Goal: Information Seeking & Learning: Learn about a topic

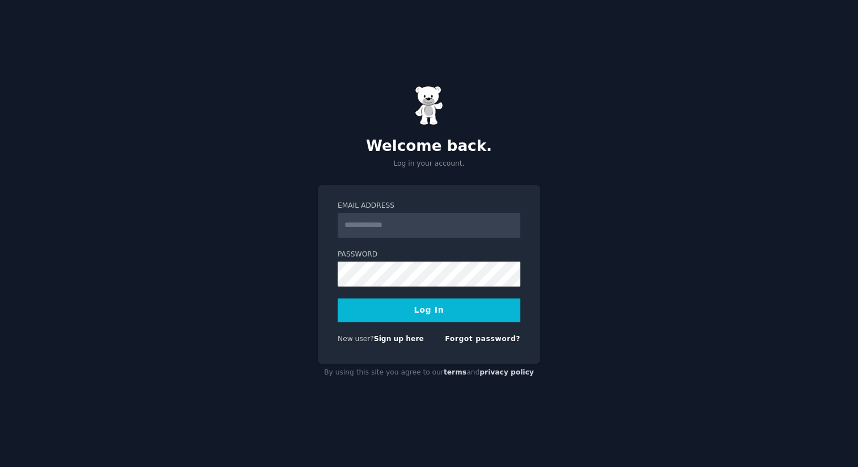
type input "**********"
click at [444, 312] on button "Log In" at bounding box center [429, 310] width 183 height 24
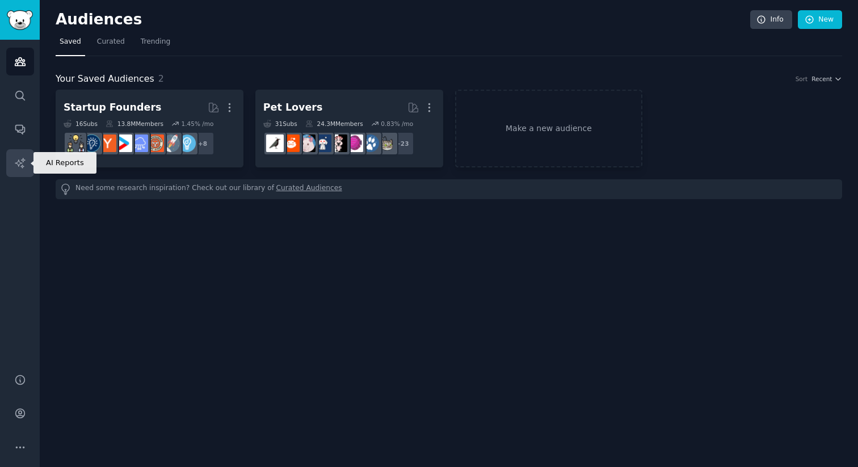
click at [21, 171] on link "AI Reports" at bounding box center [20, 163] width 28 height 28
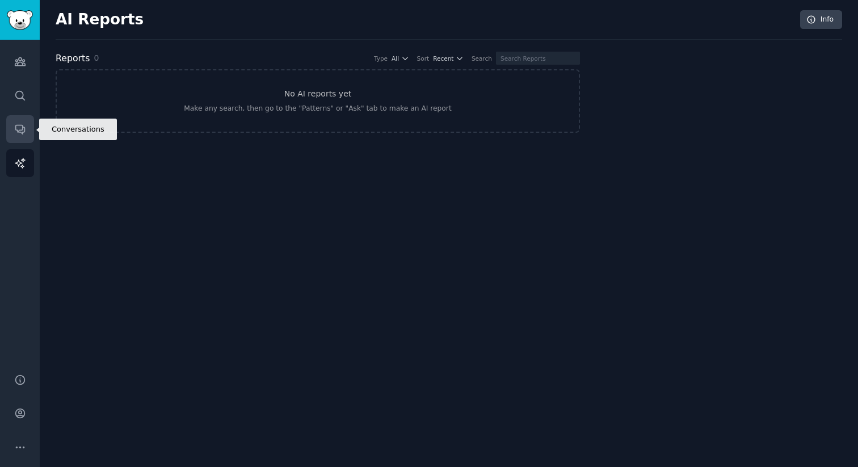
click at [26, 133] on link "Conversations" at bounding box center [20, 129] width 28 height 28
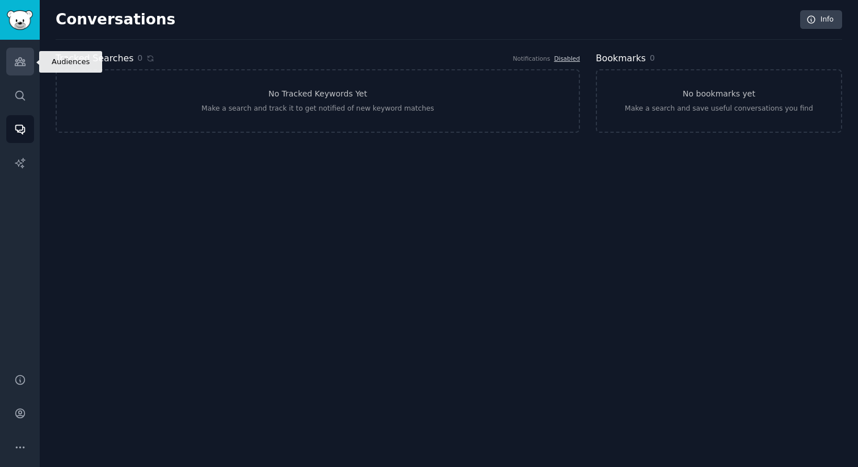
click at [23, 61] on icon "Sidebar" at bounding box center [20, 62] width 10 height 8
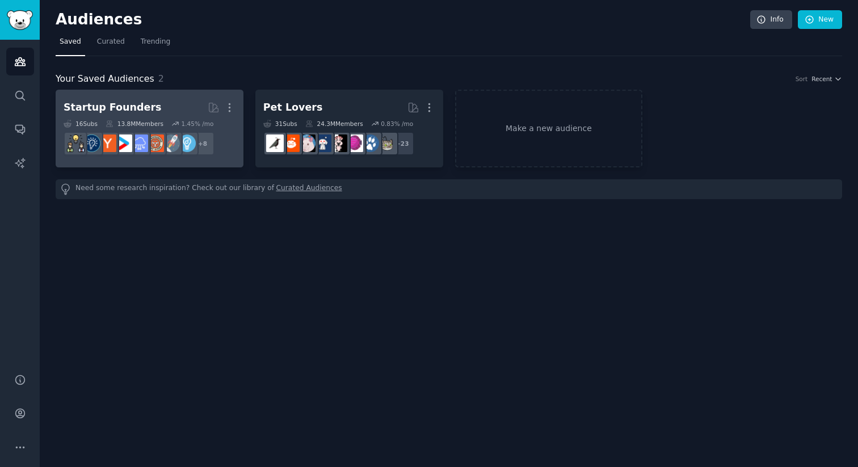
click at [179, 110] on h2 "Startup Founders Curated by GummySearch More" at bounding box center [150, 108] width 172 height 20
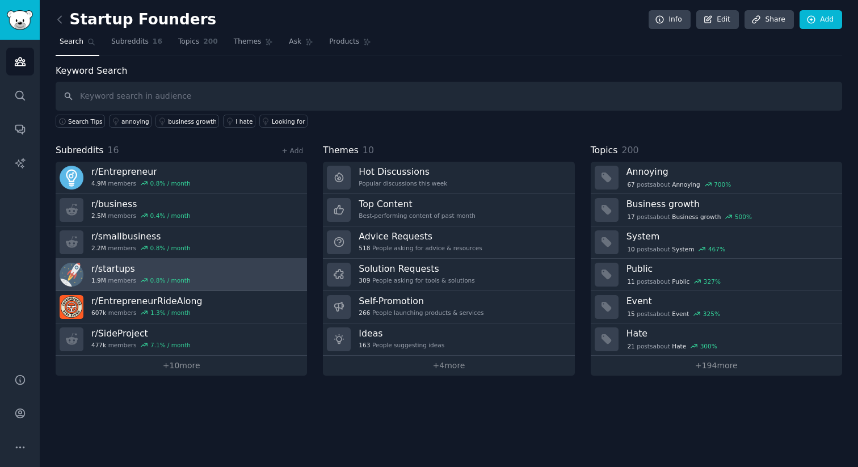
click at [199, 266] on link "r/ startups 1.9M members 0.8 % / month" at bounding box center [181, 275] width 251 height 32
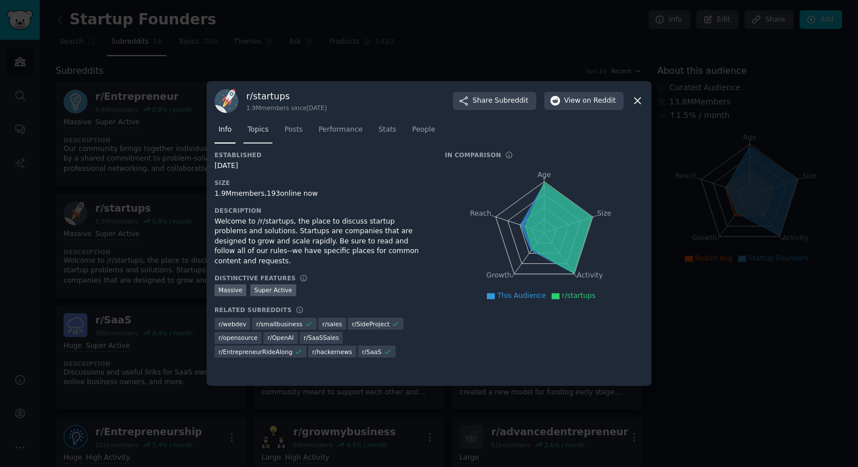
click at [262, 127] on span "Topics" at bounding box center [257, 130] width 21 height 10
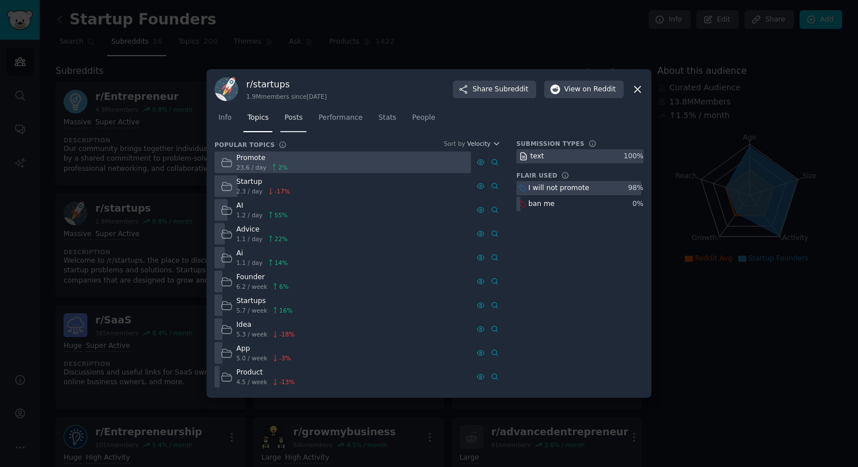
click at [299, 123] on span "Posts" at bounding box center [293, 118] width 18 height 10
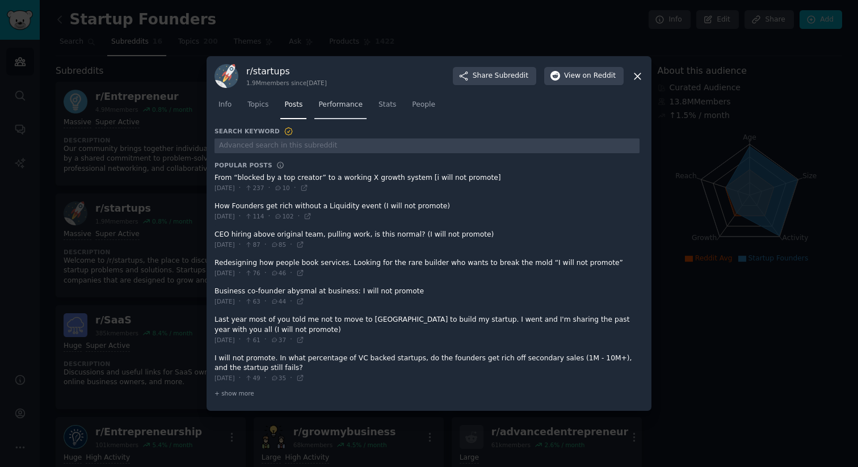
click at [330, 106] on span "Performance" at bounding box center [340, 105] width 44 height 10
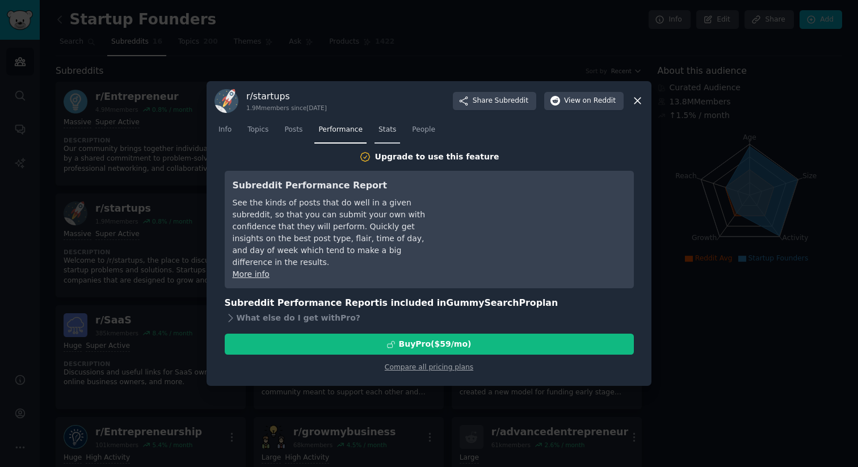
click at [384, 128] on span "Stats" at bounding box center [387, 130] width 18 height 10
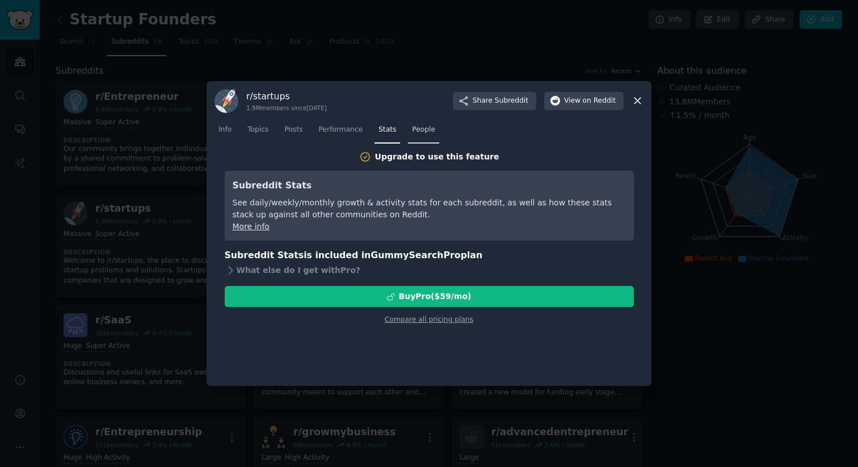
click at [421, 133] on span "People" at bounding box center [423, 130] width 23 height 10
click at [636, 102] on icon at bounding box center [637, 101] width 6 height 6
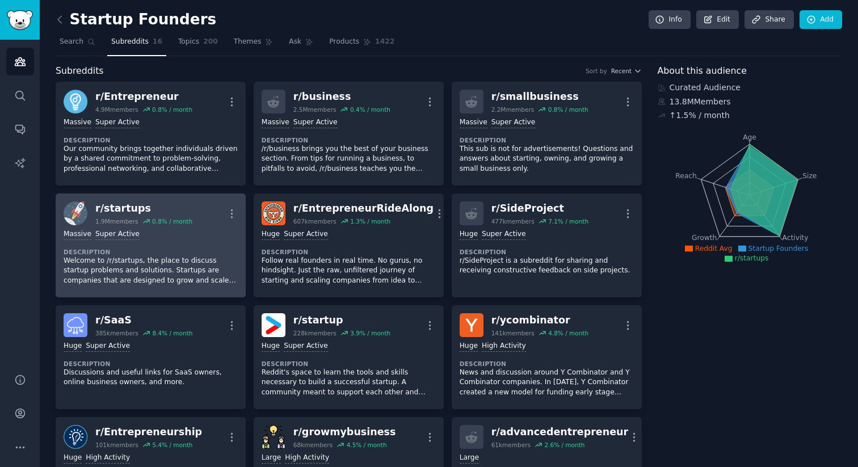
click at [154, 205] on div "r/ startups" at bounding box center [143, 208] width 97 height 14
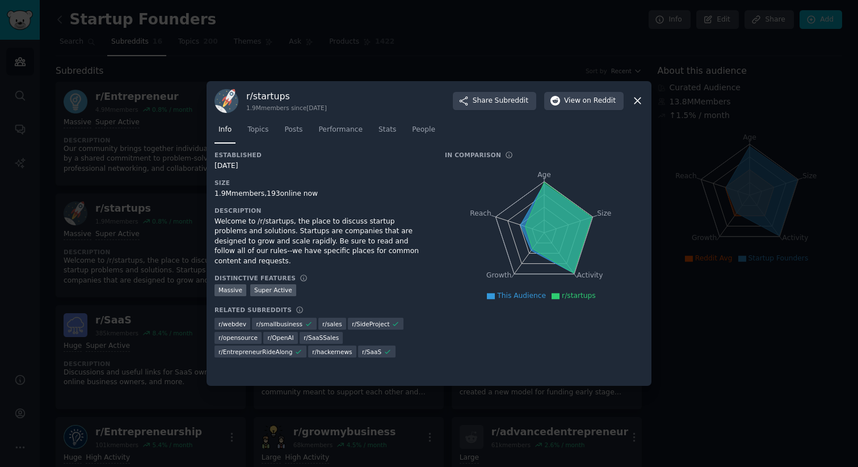
click at [639, 102] on icon at bounding box center [637, 101] width 6 height 6
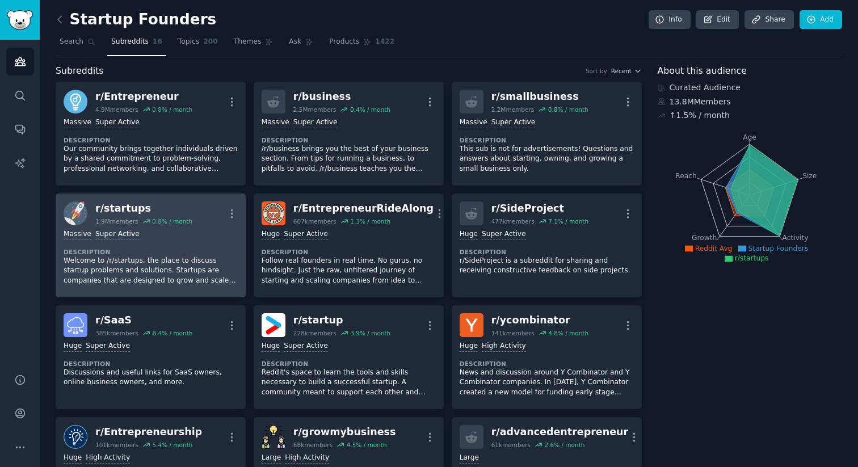
click at [159, 239] on div "Massive Super Active" at bounding box center [151, 234] width 174 height 11
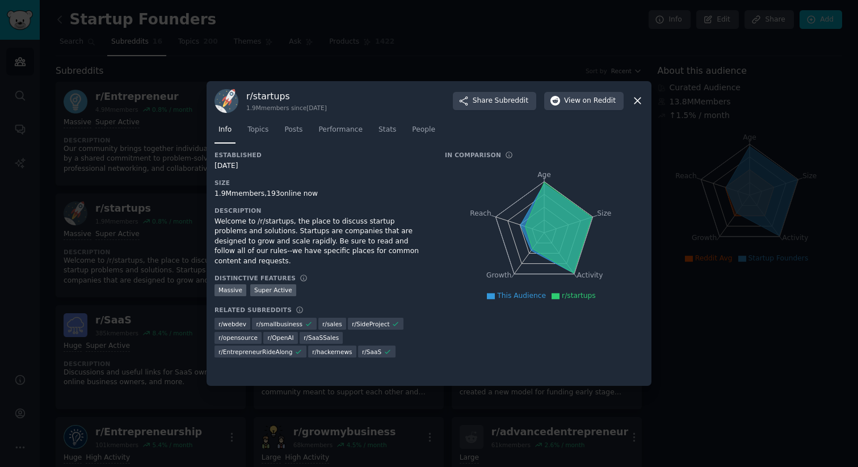
click at [638, 96] on icon at bounding box center [638, 101] width 12 height 12
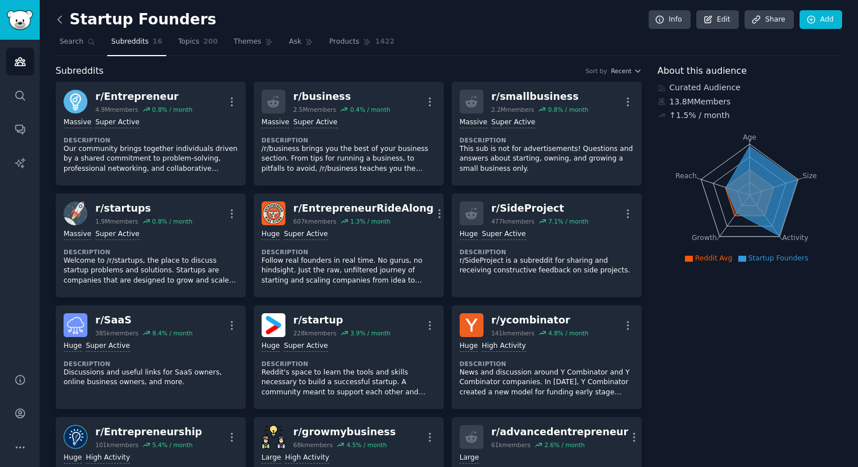
click at [65, 25] on icon at bounding box center [60, 20] width 12 height 12
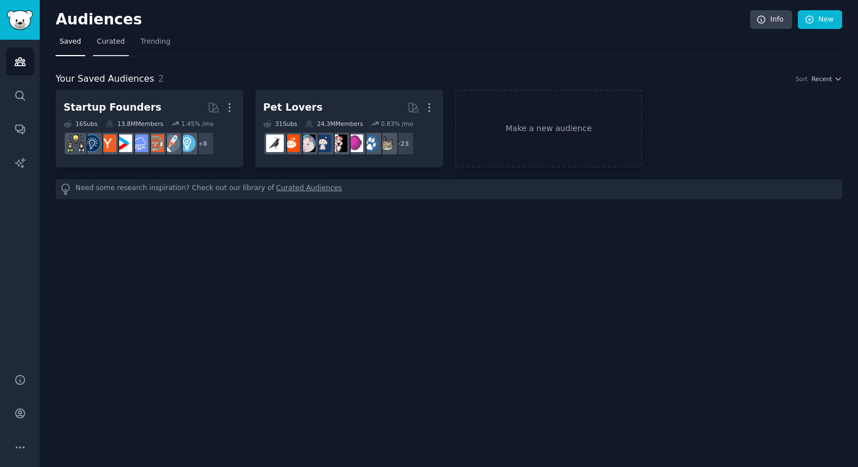
click at [108, 40] on span "Curated" at bounding box center [111, 42] width 28 height 10
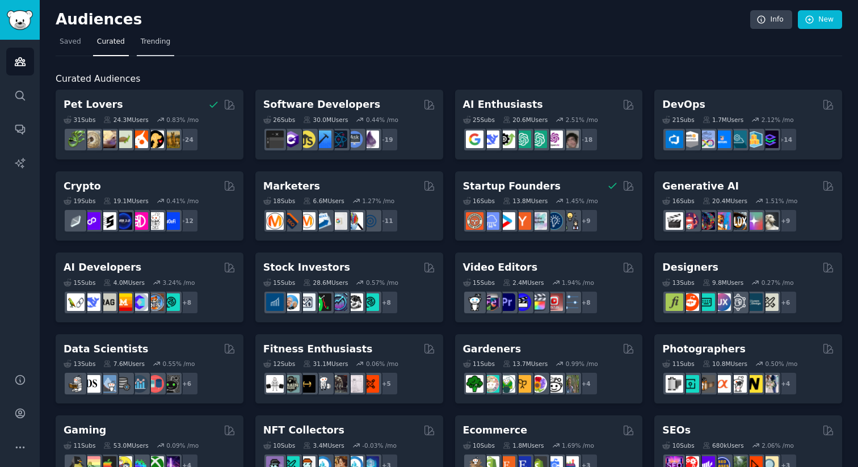
click at [154, 43] on span "Trending" at bounding box center [156, 42] width 30 height 10
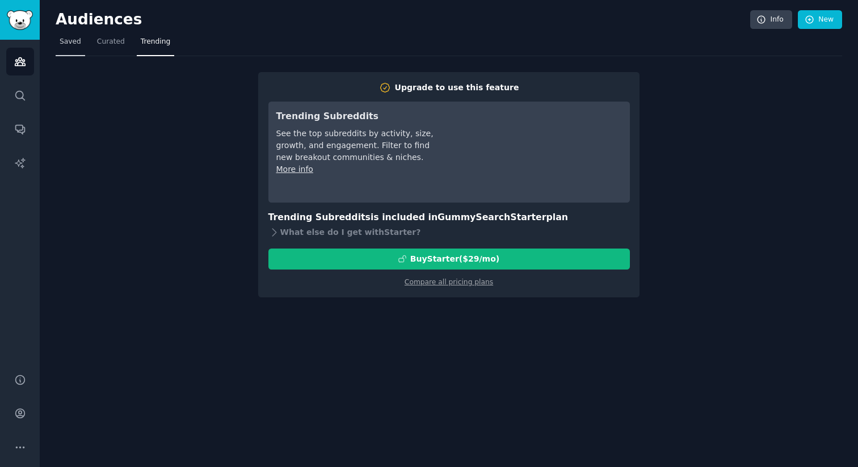
click at [73, 43] on span "Saved" at bounding box center [71, 42] width 22 height 10
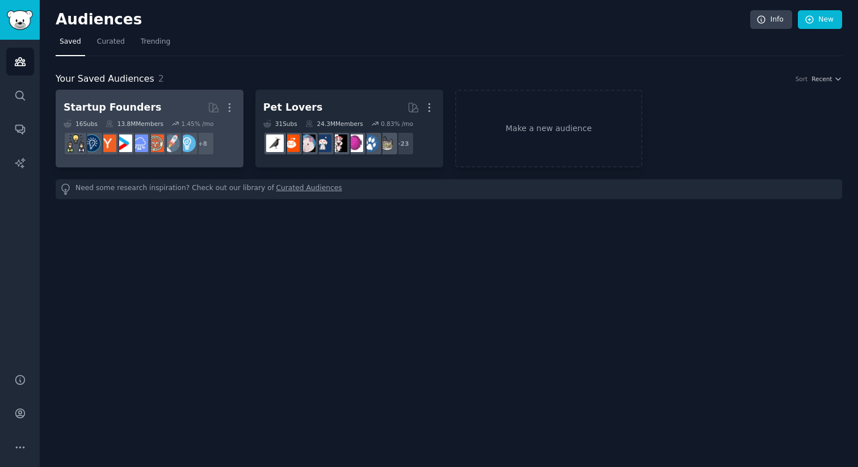
click at [178, 117] on h2 "Startup Founders More" at bounding box center [150, 108] width 172 height 20
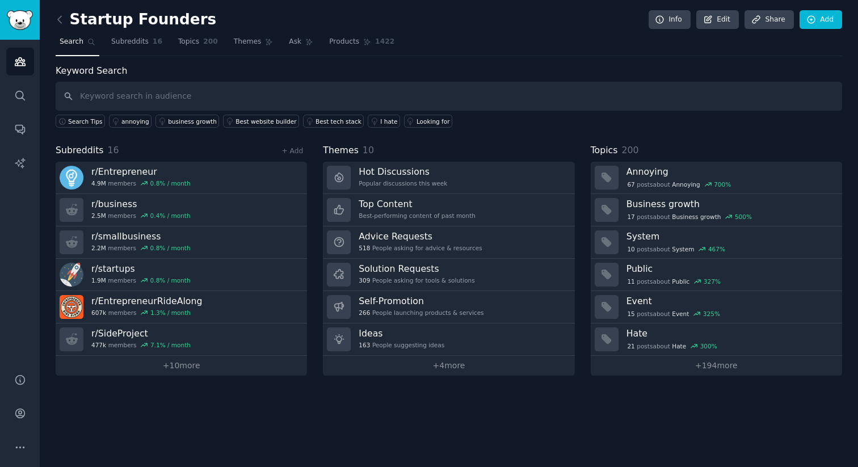
click at [153, 91] on input "text" at bounding box center [449, 96] width 786 height 29
type input "startup ideas"
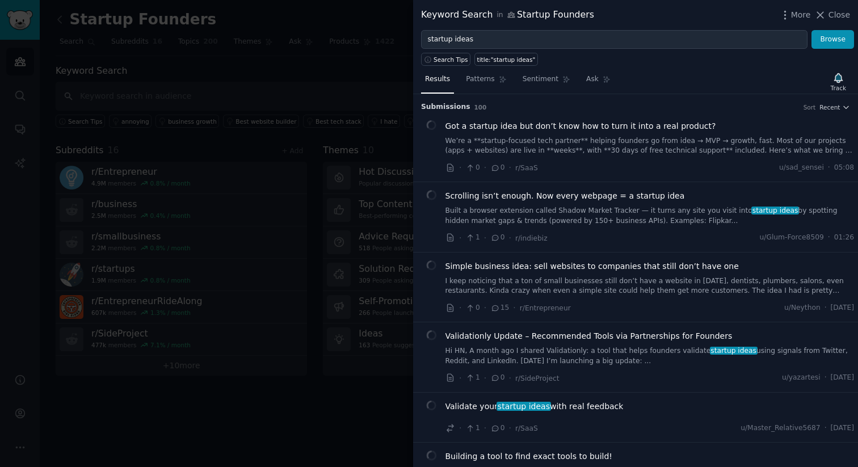
click at [600, 112] on h3 "Submission s 100 Sort Recent" at bounding box center [635, 107] width 429 height 10
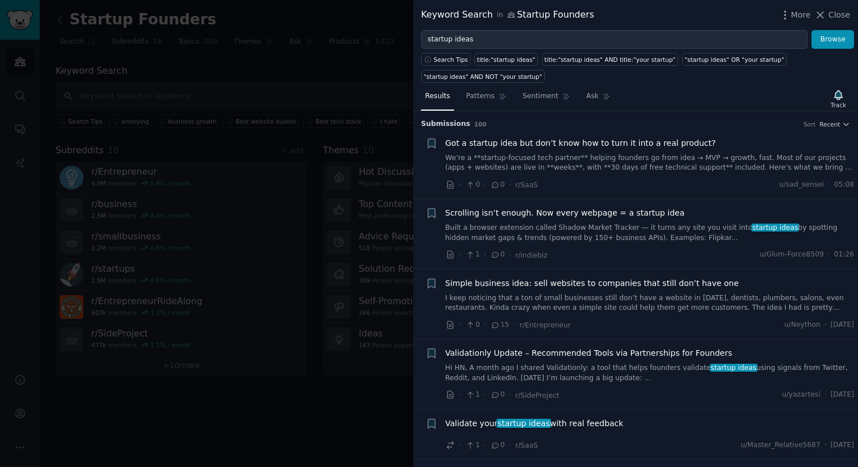
click at [586, 140] on span "Got a startup idea but don’t know how to turn it into a real product?" at bounding box center [580, 143] width 271 height 12
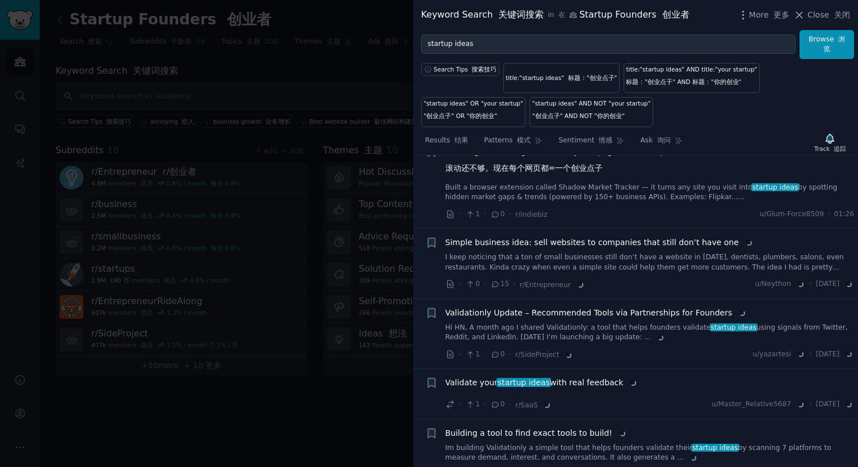
scroll to position [558, 0]
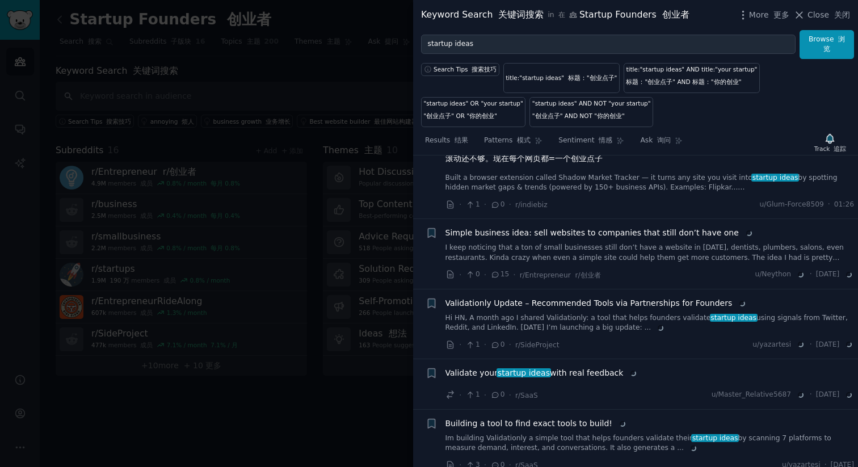
click at [373, 190] on div at bounding box center [429, 233] width 858 height 467
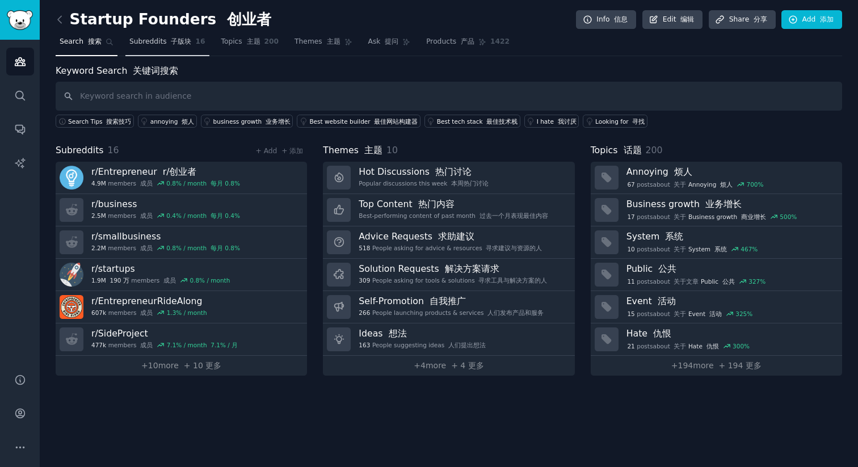
click at [180, 42] on font "子版块" at bounding box center [181, 41] width 20 height 8
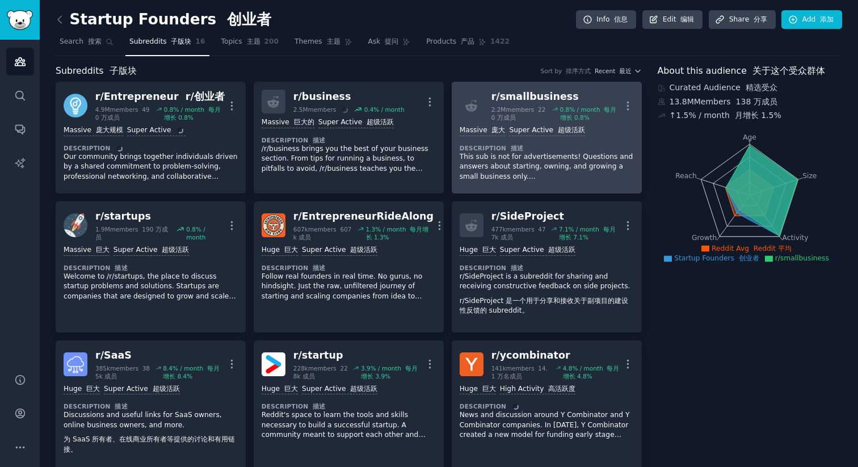
click at [528, 167] on p "This sub is not for advertisements! Questions and answers about starting, ownin…" at bounding box center [547, 167] width 174 height 30
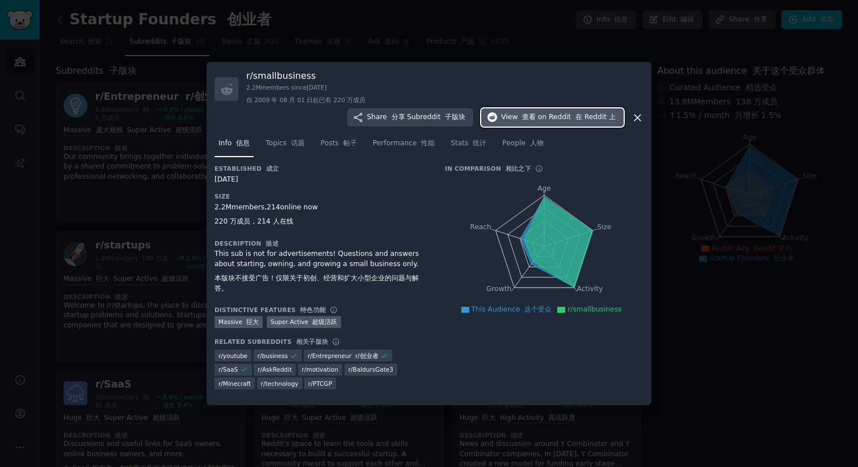
click at [616, 113] on font "在 Reddit 上" at bounding box center [595, 117] width 40 height 8
click at [187, 56] on div at bounding box center [429, 233] width 858 height 467
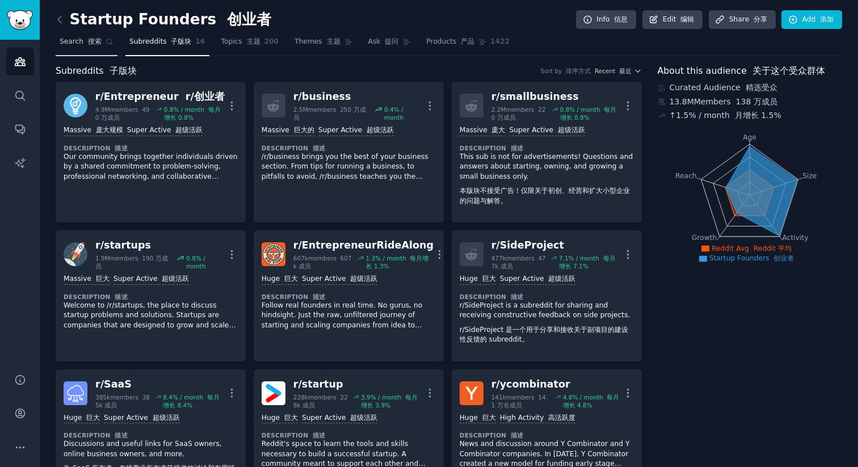
click at [73, 47] on span "Search 搜索" at bounding box center [81, 42] width 42 height 10
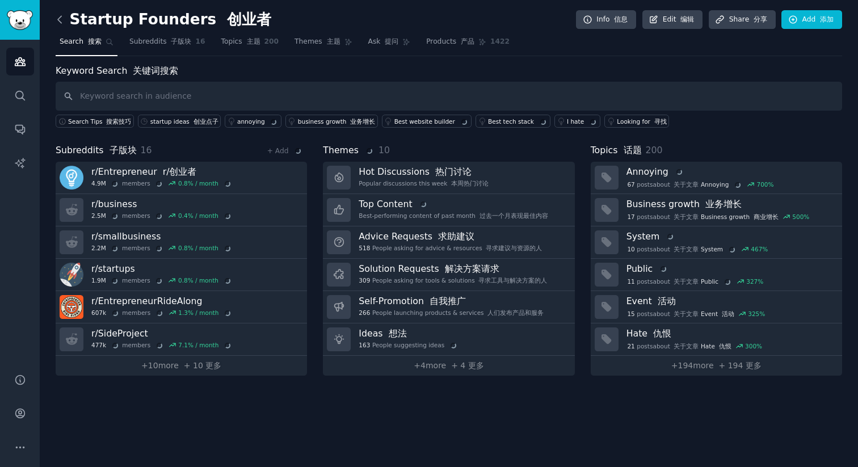
click at [59, 17] on icon at bounding box center [59, 19] width 3 height 7
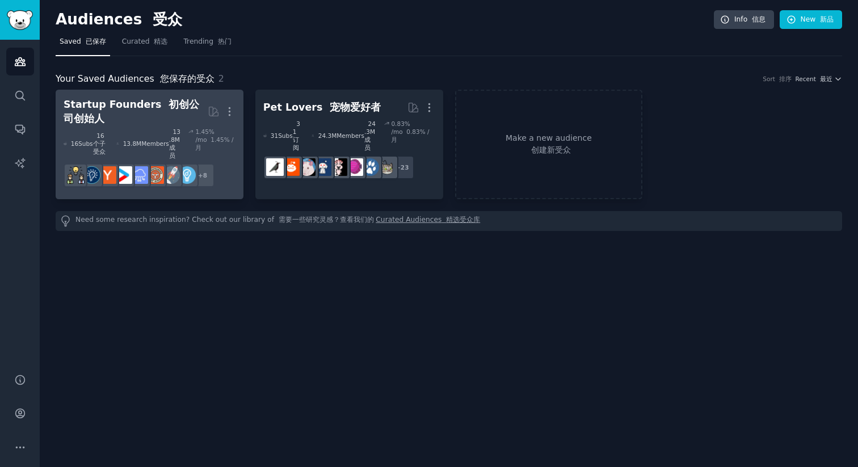
click at [162, 106] on font "初创公司创始人" at bounding box center [132, 112] width 136 height 26
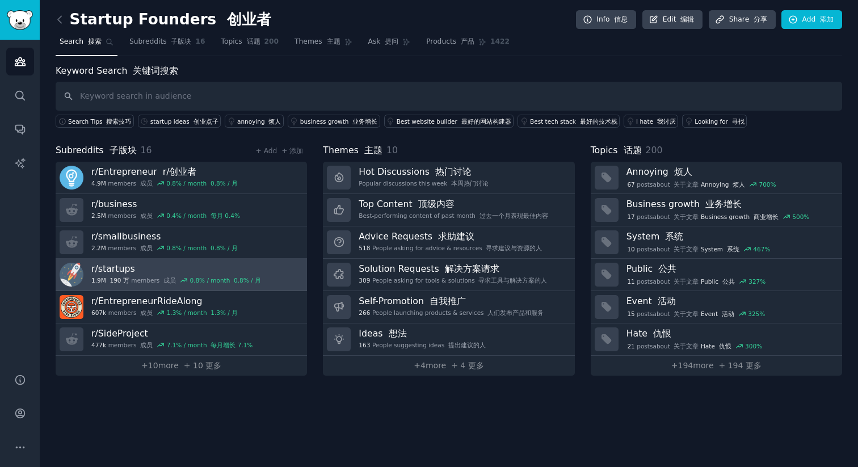
click at [181, 267] on h3 "r/ startups" at bounding box center [176, 269] width 170 height 12
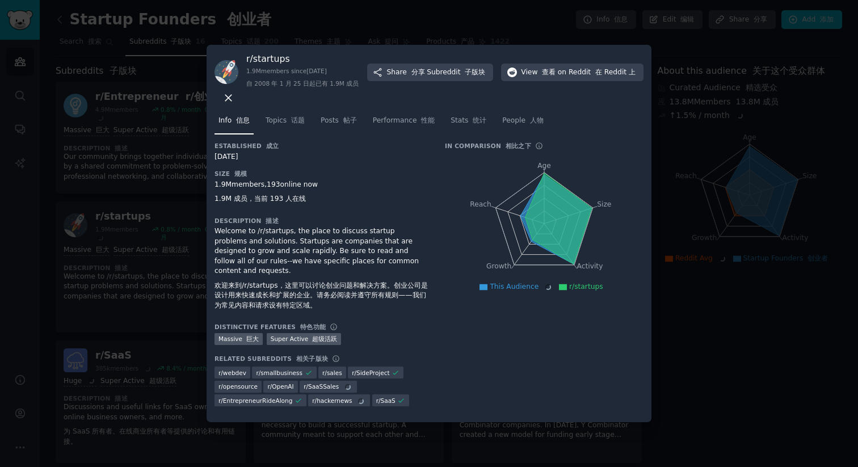
click at [665, 62] on div at bounding box center [429, 233] width 858 height 467
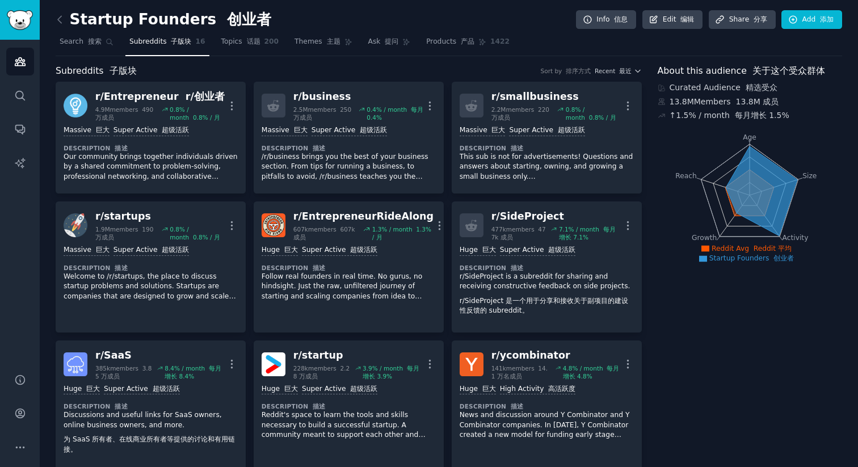
click at [57, 26] on link at bounding box center [63, 20] width 14 height 18
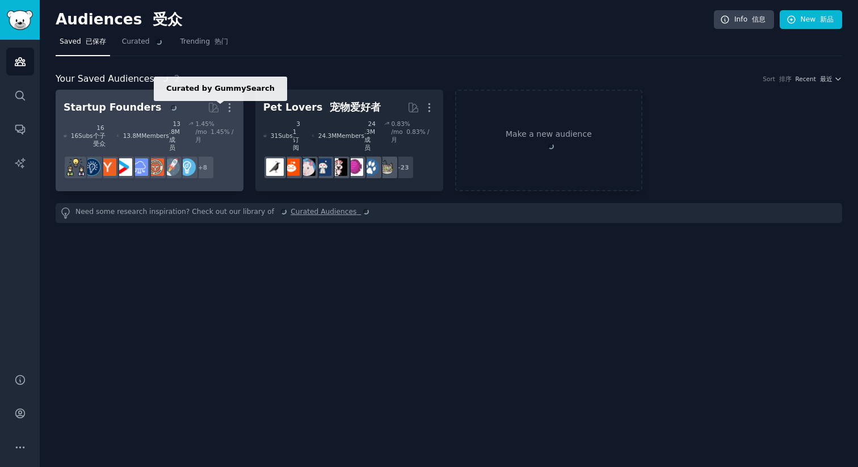
click at [207, 112] on h2 "Startup Founders Curated by GummySearch More" at bounding box center [150, 108] width 172 height 20
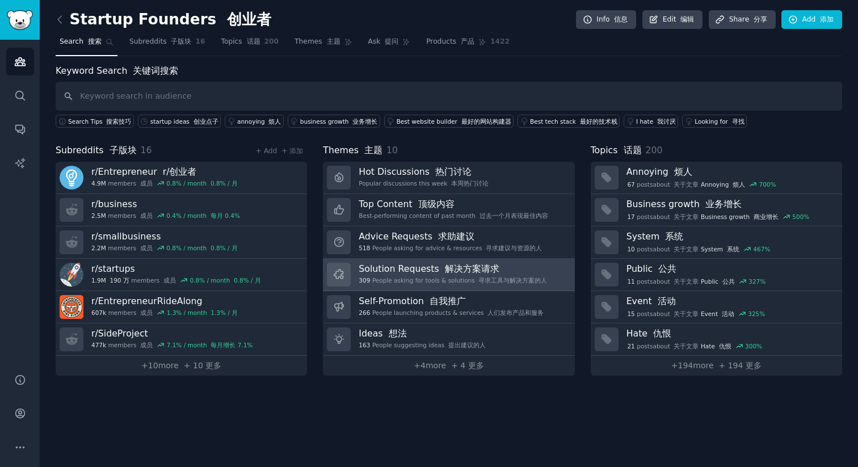
click at [449, 266] on font "解决方案请求" at bounding box center [472, 268] width 54 height 11
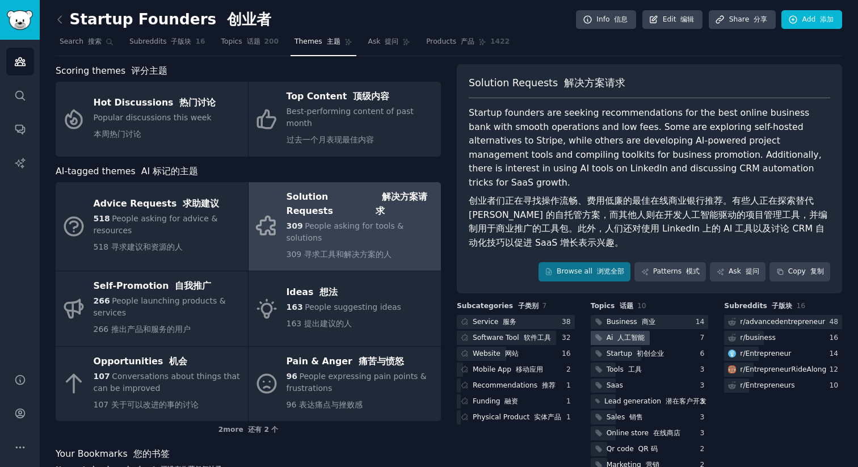
click at [621, 334] on font "人工智能" at bounding box center [630, 338] width 27 height 8
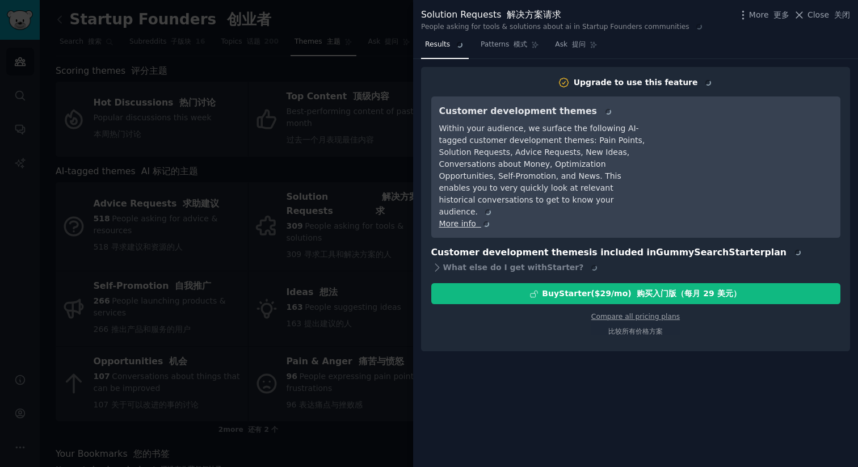
click at [376, 208] on div at bounding box center [429, 233] width 858 height 467
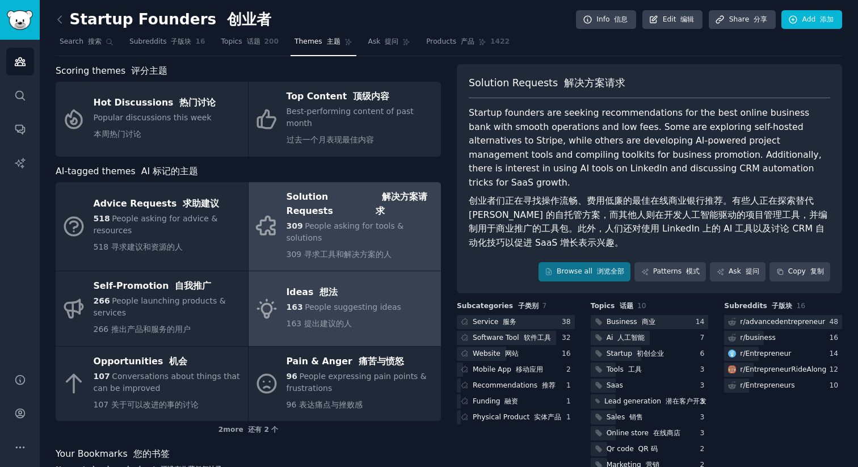
click at [326, 283] on div "Ideas 想法" at bounding box center [344, 292] width 115 height 18
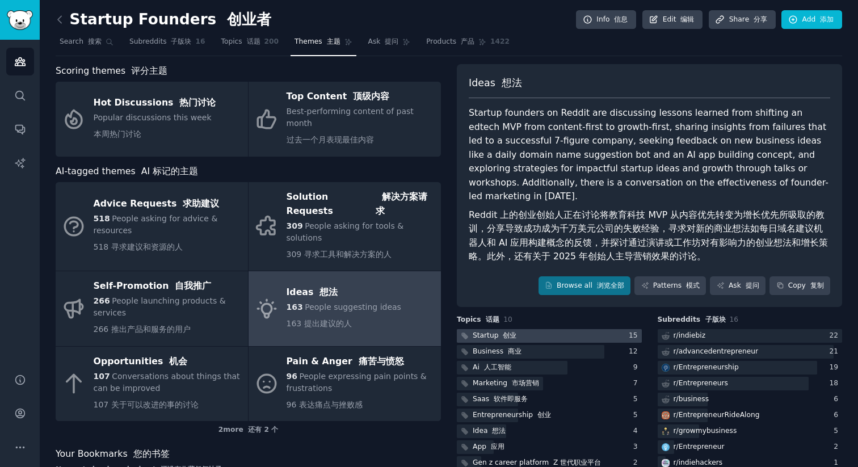
click at [503, 331] on font "创业" at bounding box center [510, 335] width 14 height 8
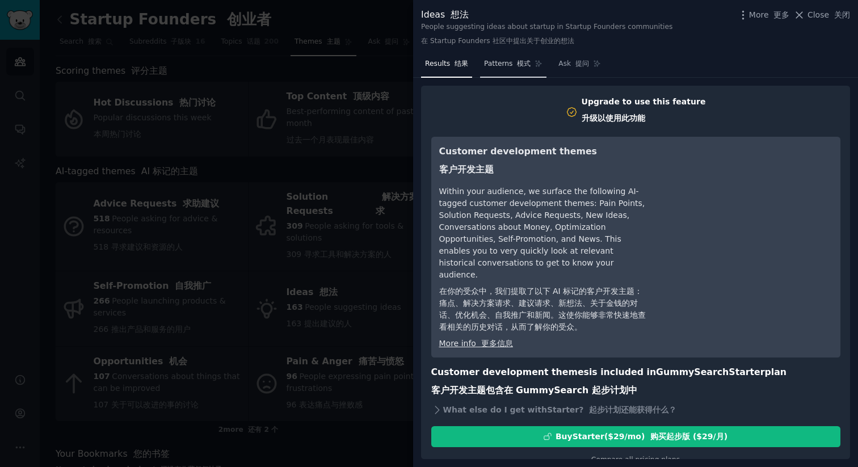
click at [512, 71] on link "Patterns 模式" at bounding box center [513, 66] width 66 height 23
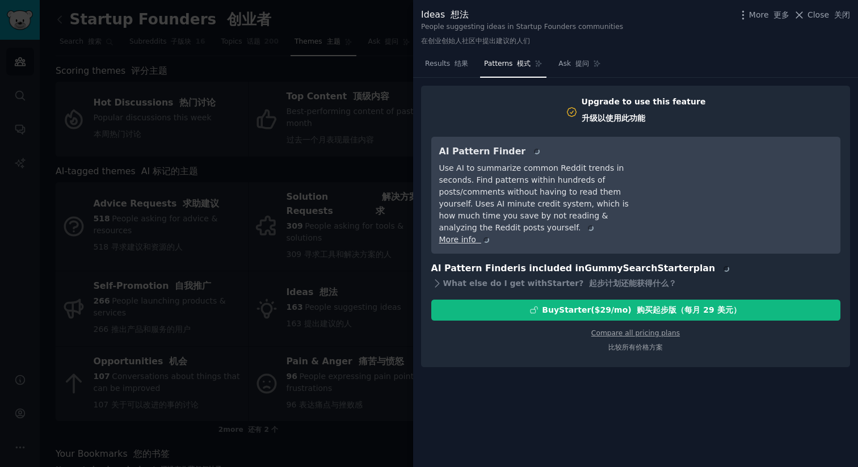
click at [379, 74] on div at bounding box center [429, 233] width 858 height 467
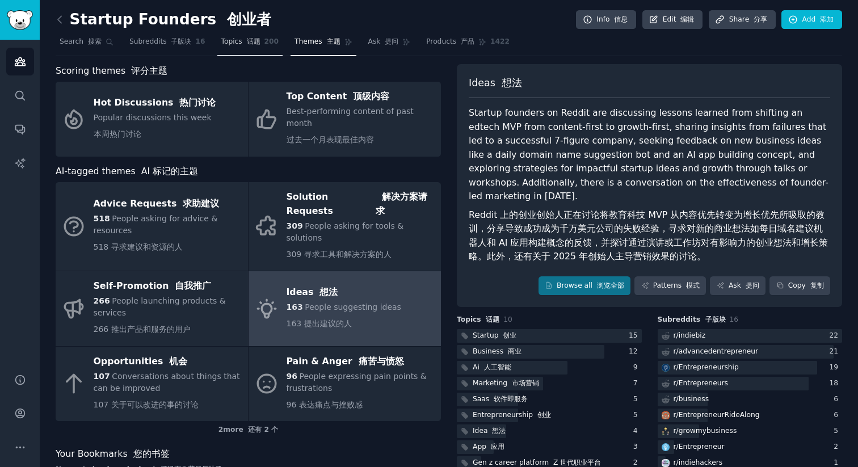
click at [247, 43] on font "话题" at bounding box center [254, 41] width 14 height 8
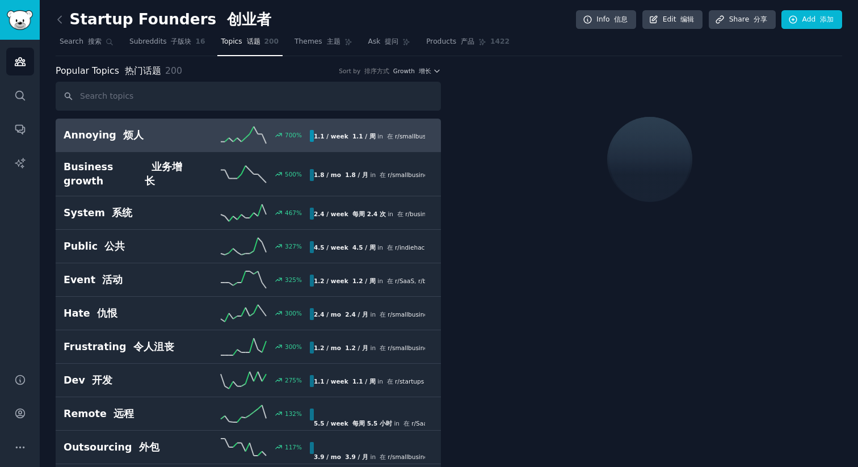
click at [143, 141] on h2 "Annoying 烦人" at bounding box center [125, 135] width 123 height 14
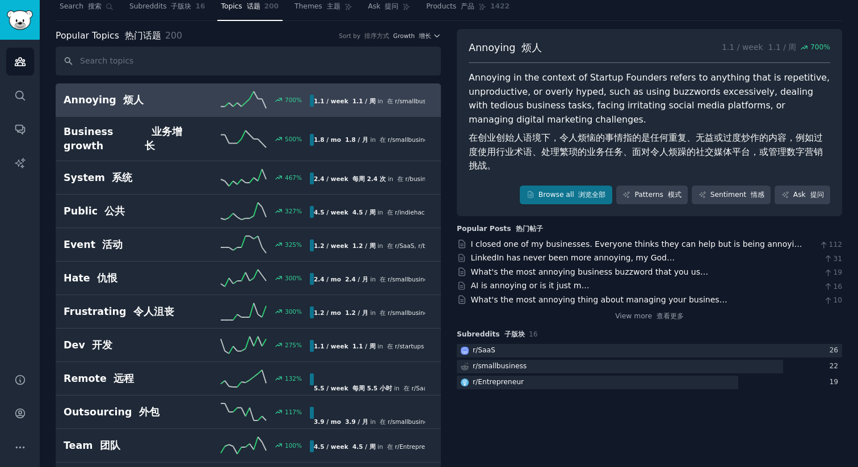
scroll to position [43, 0]
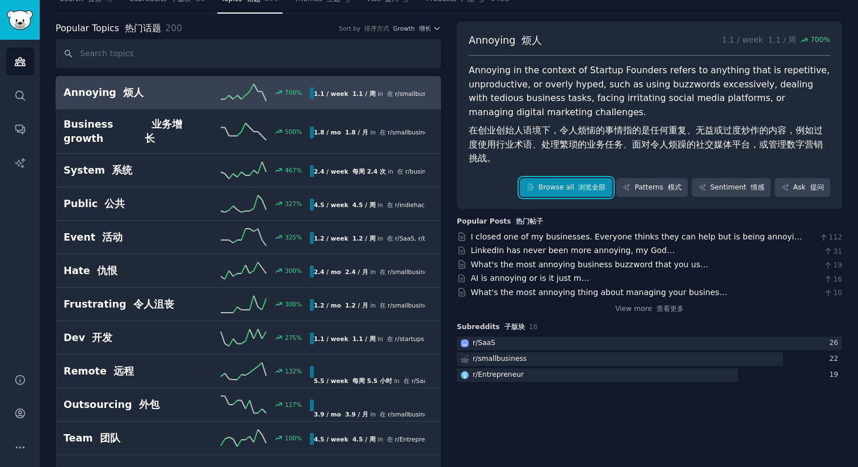
click at [575, 187] on font at bounding box center [576, 187] width 5 height 8
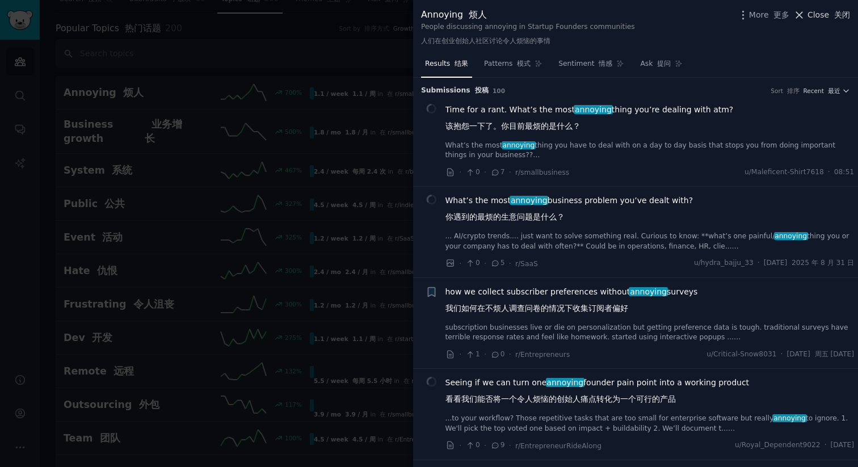
click at [817, 18] on span "Close 关闭" at bounding box center [828, 15] width 43 height 12
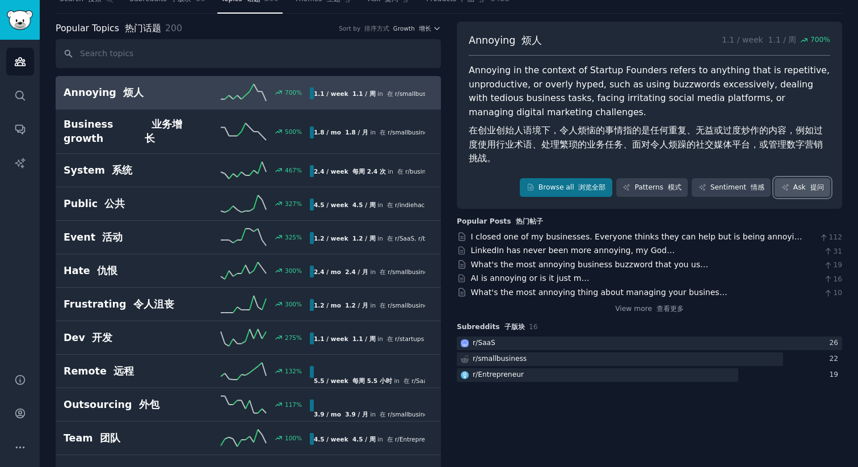
click at [806, 188] on font at bounding box center [808, 187] width 5 height 8
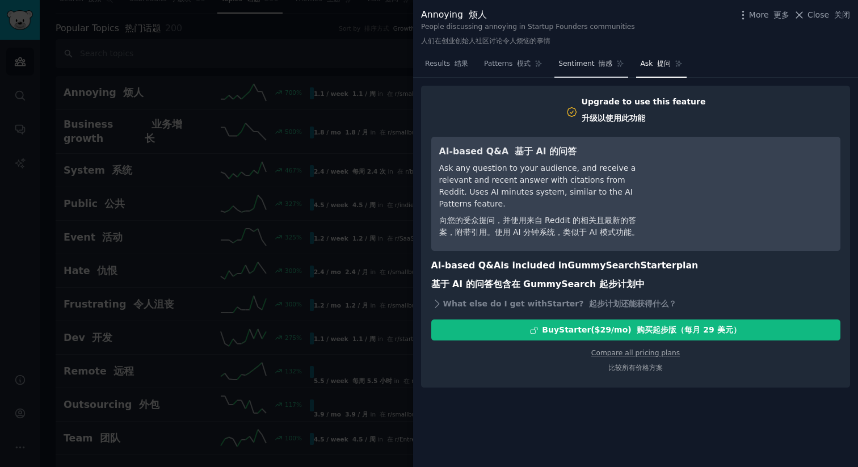
click at [599, 65] on font "情感" at bounding box center [606, 64] width 14 height 8
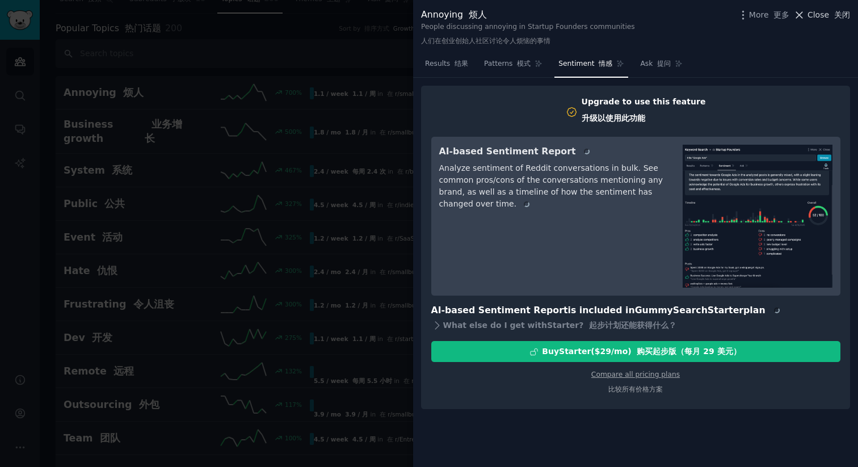
click at [824, 16] on span "Close 关闭" at bounding box center [828, 15] width 43 height 12
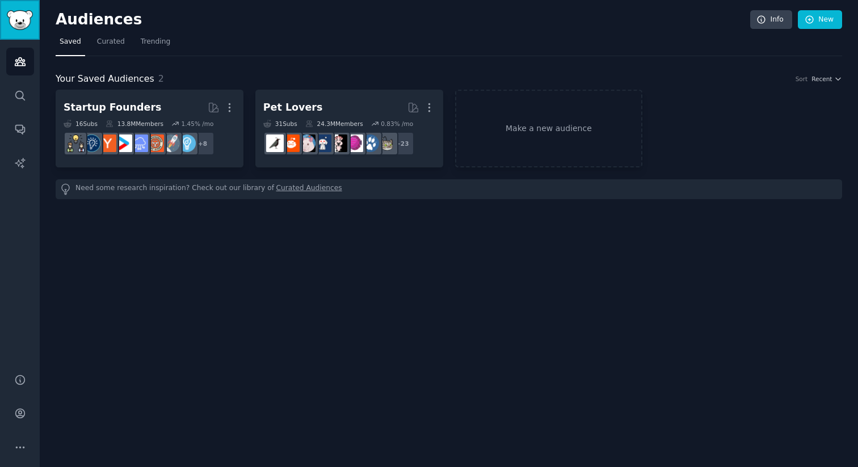
click at [22, 20] on img "Sidebar" at bounding box center [20, 20] width 26 height 20
click at [23, 413] on icon "Sidebar" at bounding box center [20, 413] width 12 height 12
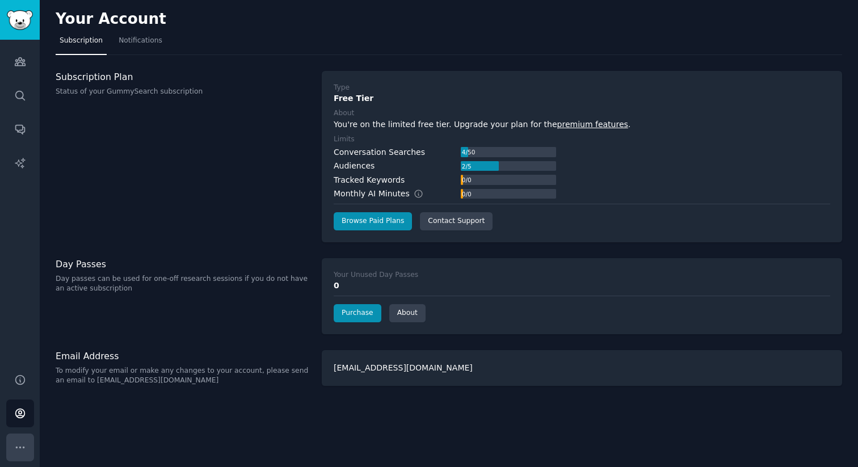
click at [19, 451] on icon "Sidebar" at bounding box center [20, 447] width 12 height 12
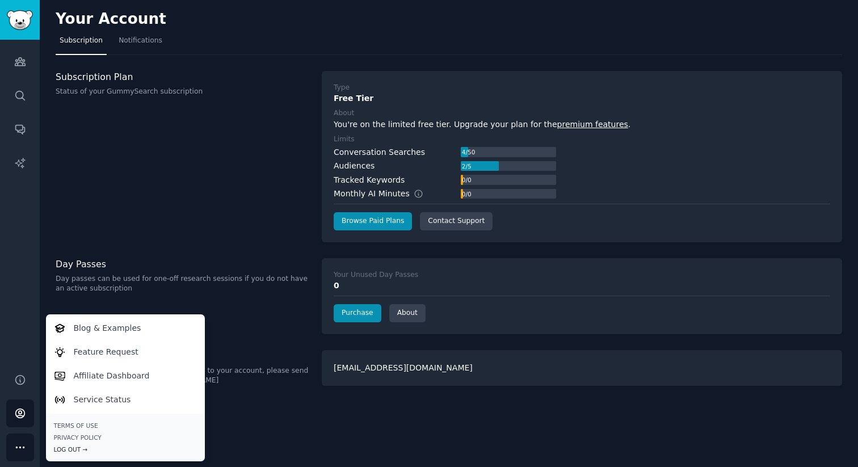
click at [82, 449] on div "Log Out →" at bounding box center [125, 449] width 143 height 8
